Goal: Task Accomplishment & Management: Manage account settings

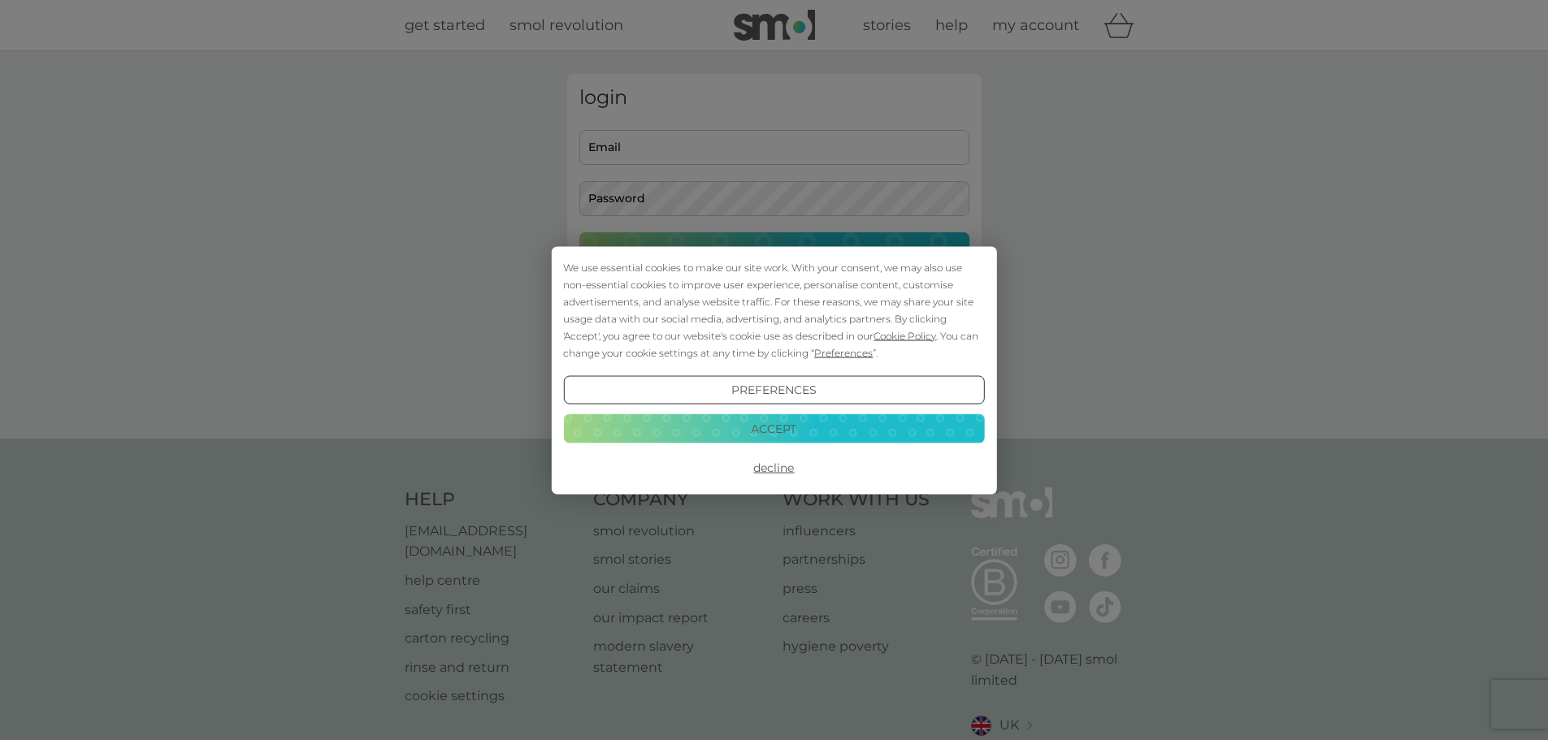
type input "[EMAIL_ADDRESS][DOMAIN_NAME]"
click at [724, 430] on button "Accept" at bounding box center [773, 428] width 421 height 29
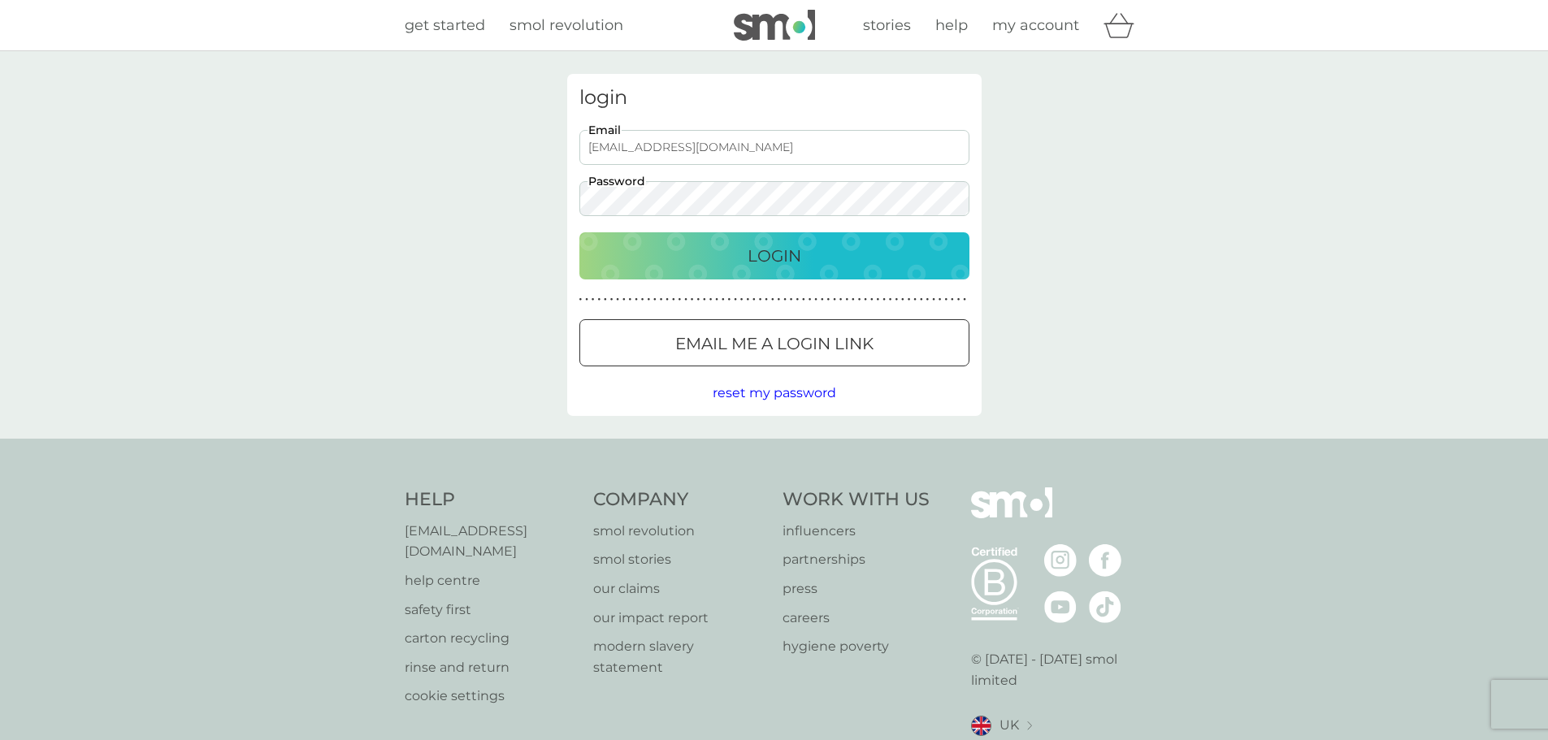
click at [738, 250] on div "Login" at bounding box center [774, 256] width 357 height 26
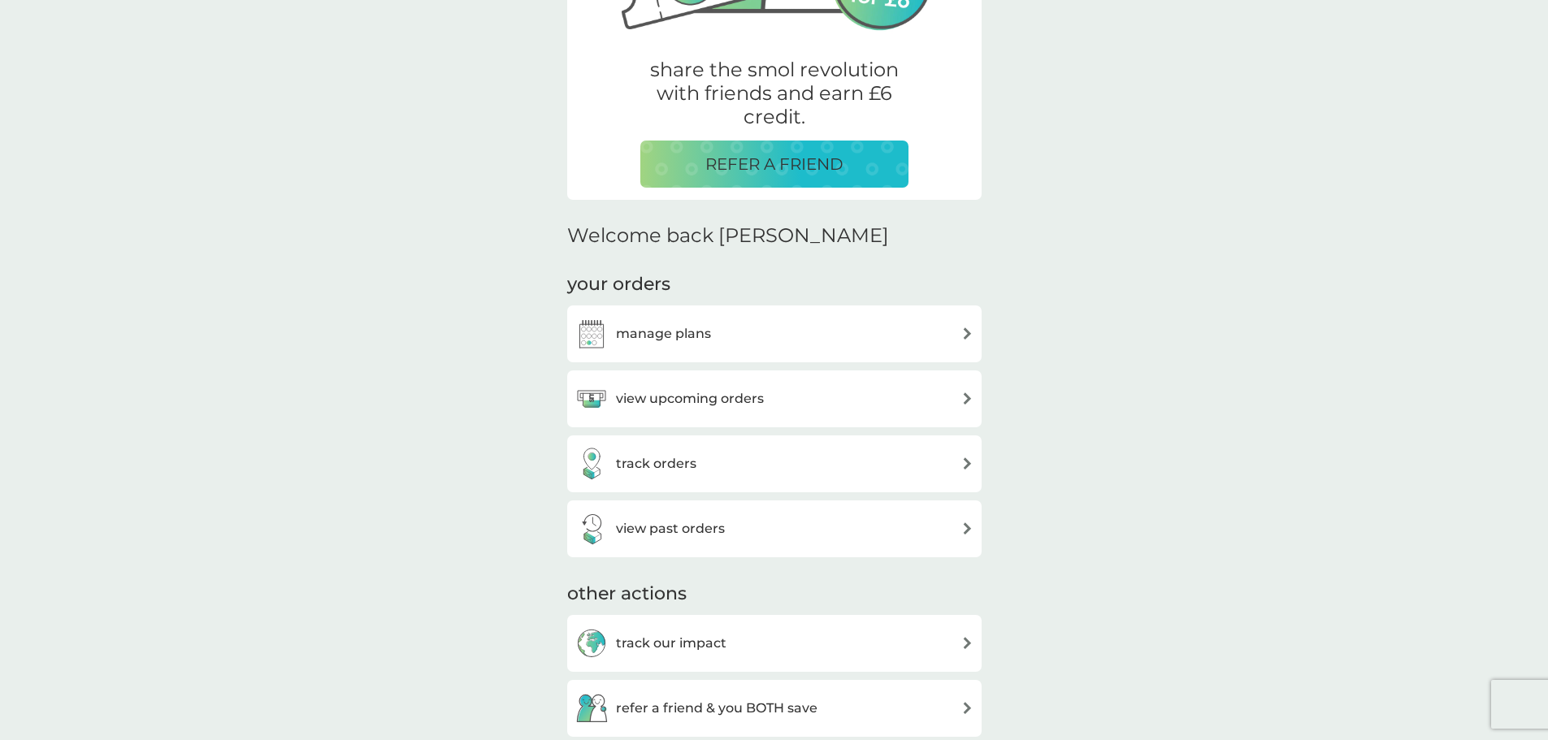
scroll to position [278, 0]
click at [884, 524] on div "view past orders" at bounding box center [774, 528] width 398 height 32
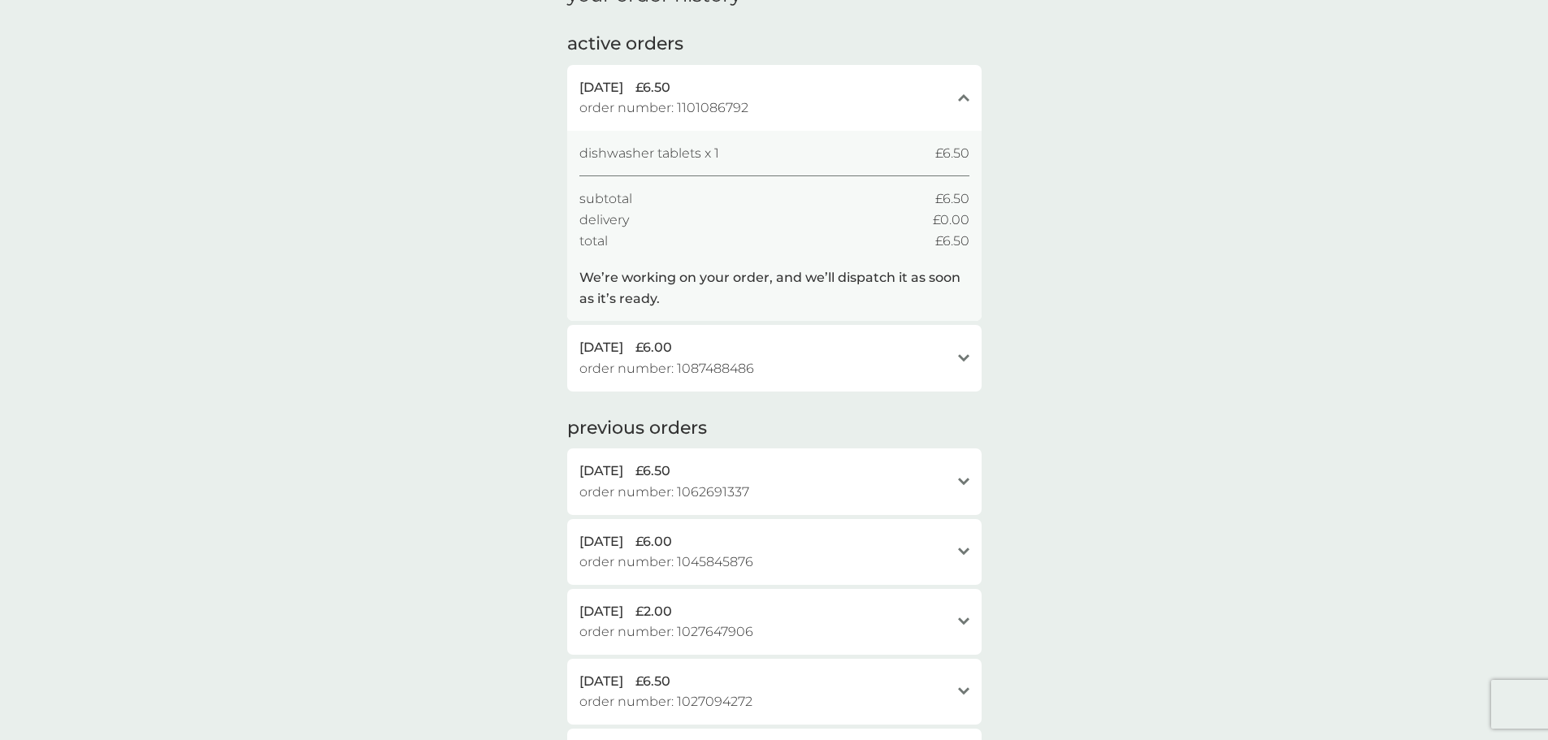
scroll to position [91, 0]
click at [961, 98] on icon at bounding box center [963, 96] width 11 height 7
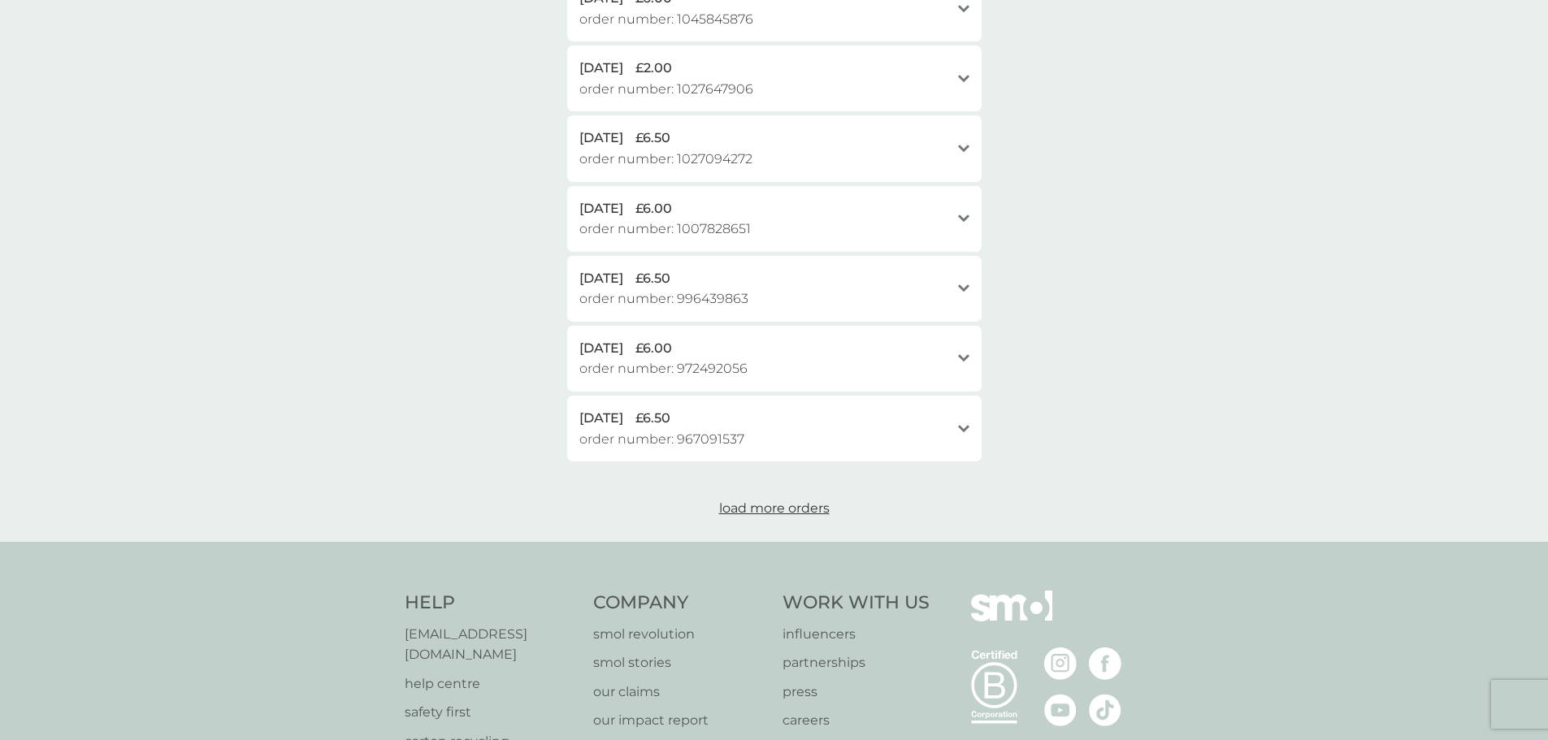
scroll to position [441, 0]
click at [796, 507] on span "load more orders" at bounding box center [774, 509] width 110 height 15
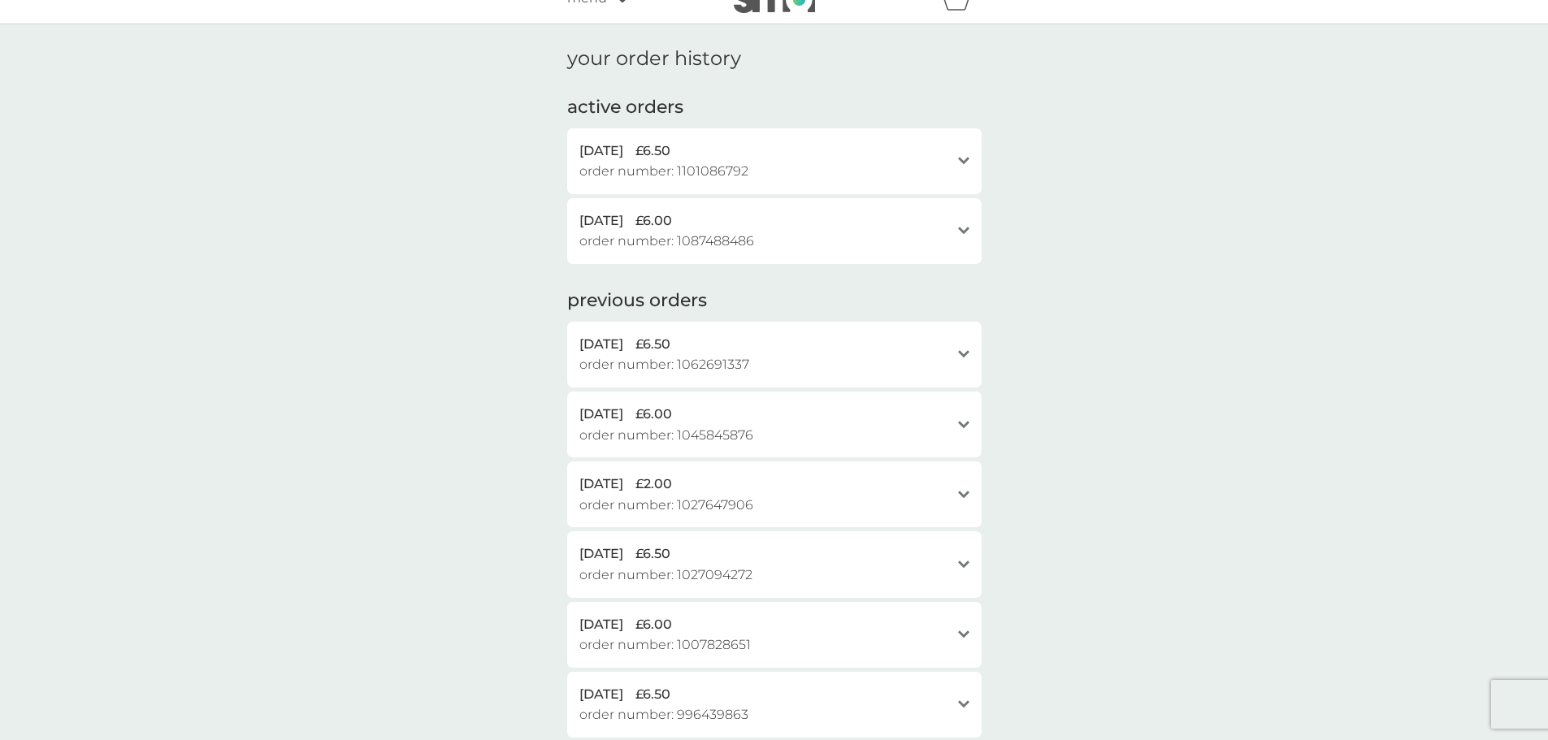
scroll to position [0, 0]
